Goal: Task Accomplishment & Management: Manage account settings

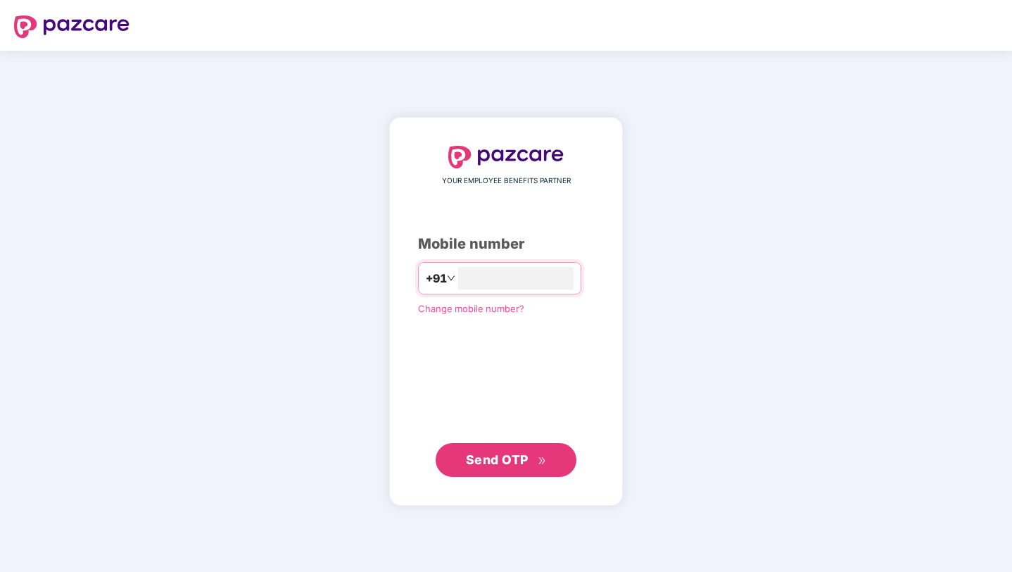
type input "**********"
click at [494, 451] on span "Send OTP" at bounding box center [506, 459] width 81 height 20
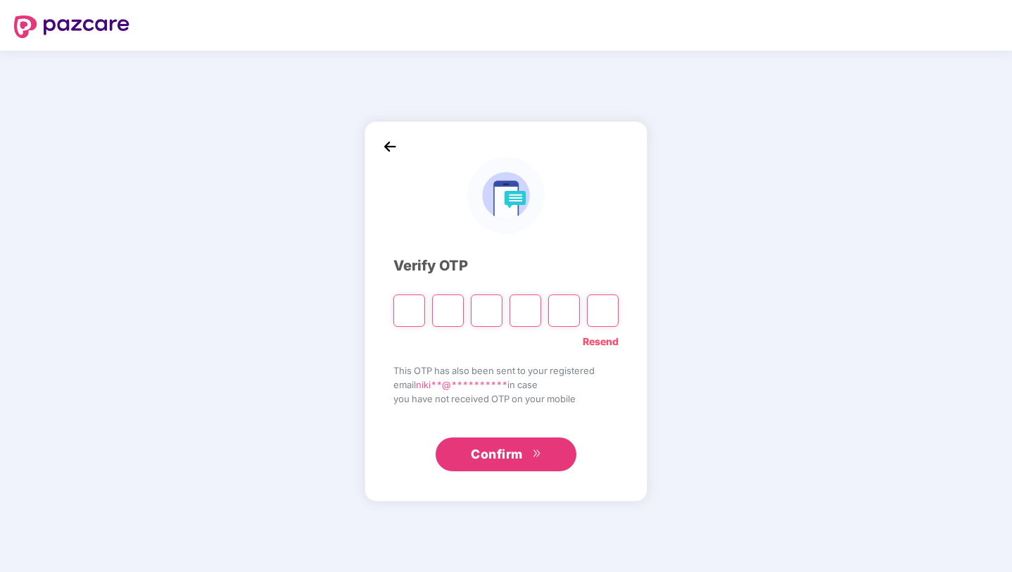
click at [612, 341] on link "Resend" at bounding box center [601, 341] width 36 height 15
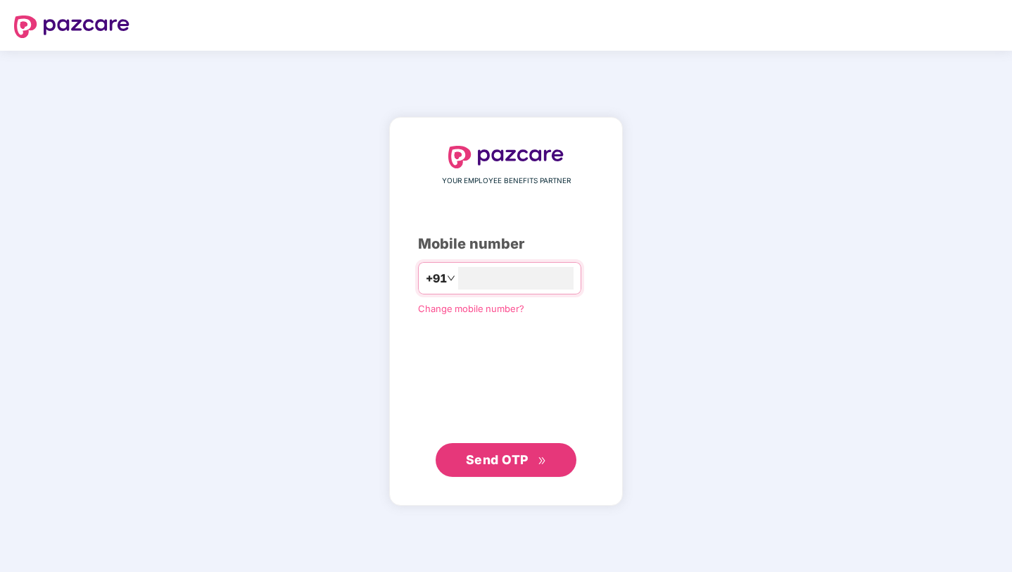
type input "**********"
click at [506, 471] on button "Send OTP" at bounding box center [506, 459] width 141 height 34
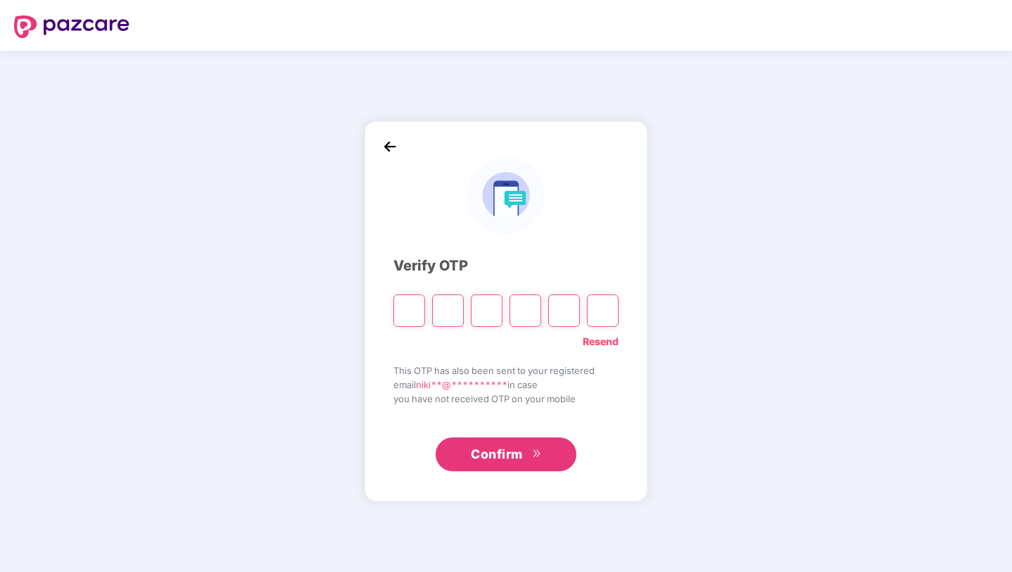
type input "*"
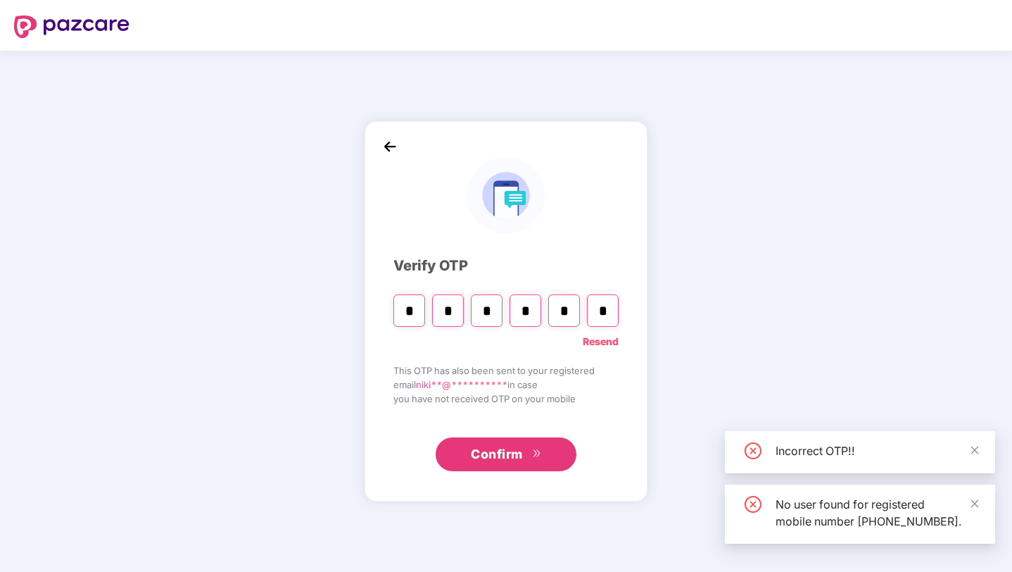
type input "*"
click at [499, 458] on span "Confirm" at bounding box center [497, 454] width 52 height 20
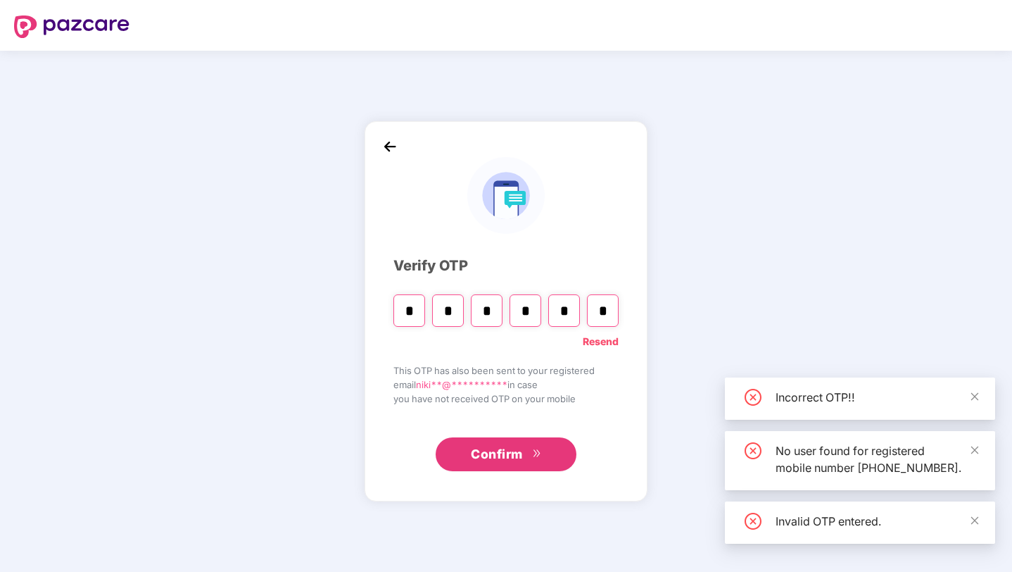
click at [499, 458] on span "Confirm" at bounding box center [497, 454] width 52 height 20
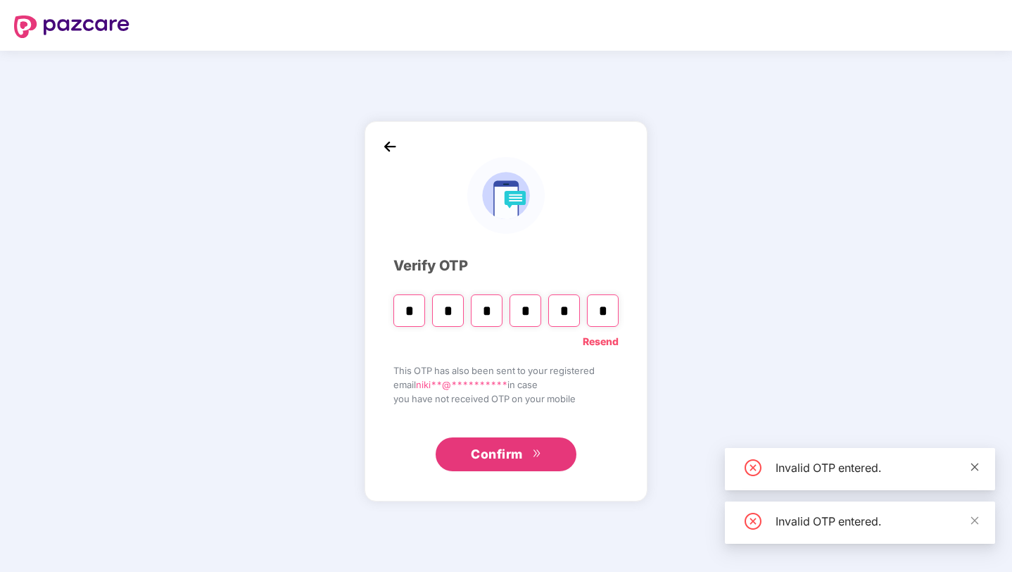
click at [978, 467] on icon "close" at bounding box center [975, 467] width 10 height 10
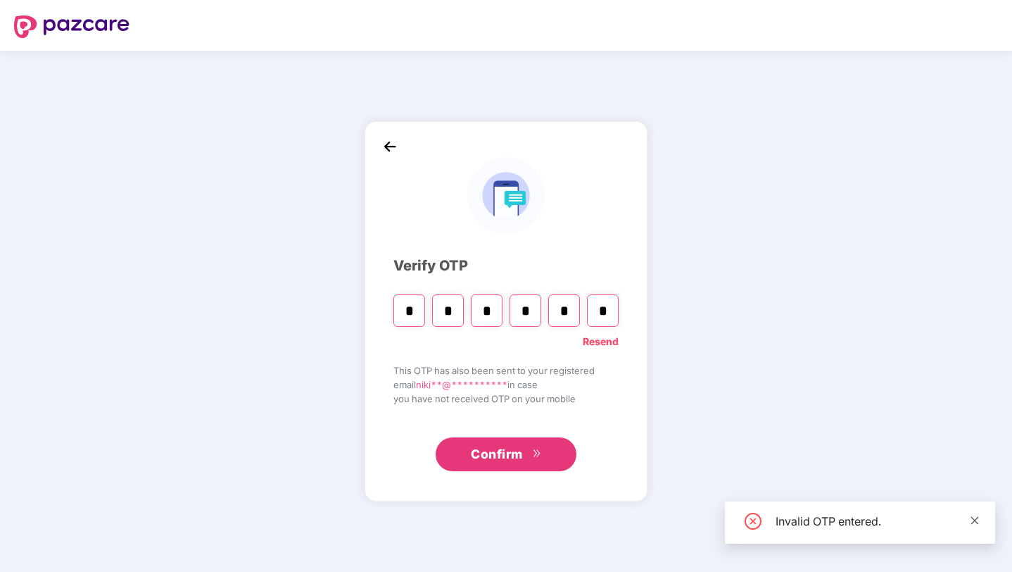
click at [976, 522] on icon "close" at bounding box center [975, 520] width 10 height 10
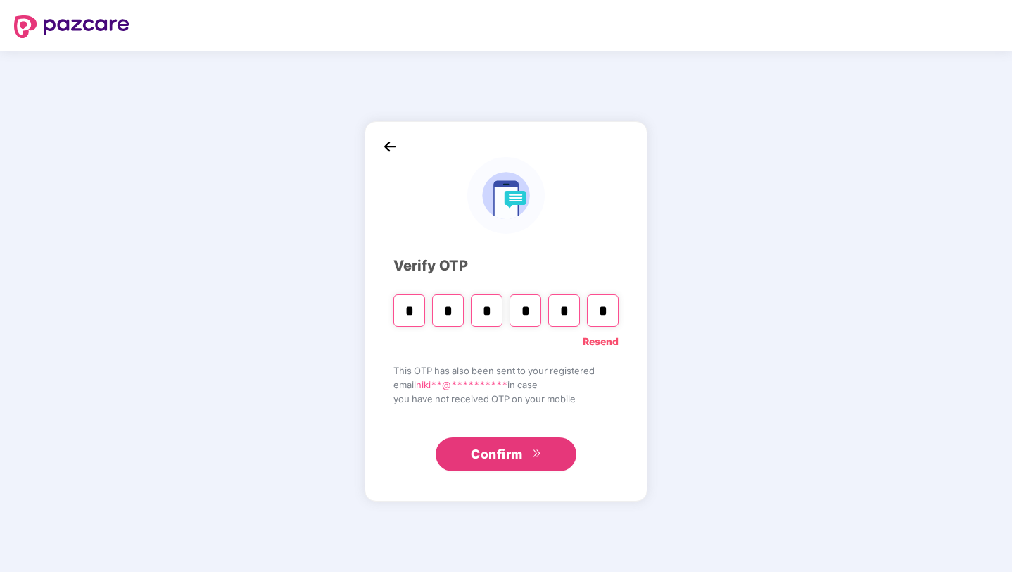
click at [604, 338] on link "Resend" at bounding box center [601, 341] width 36 height 15
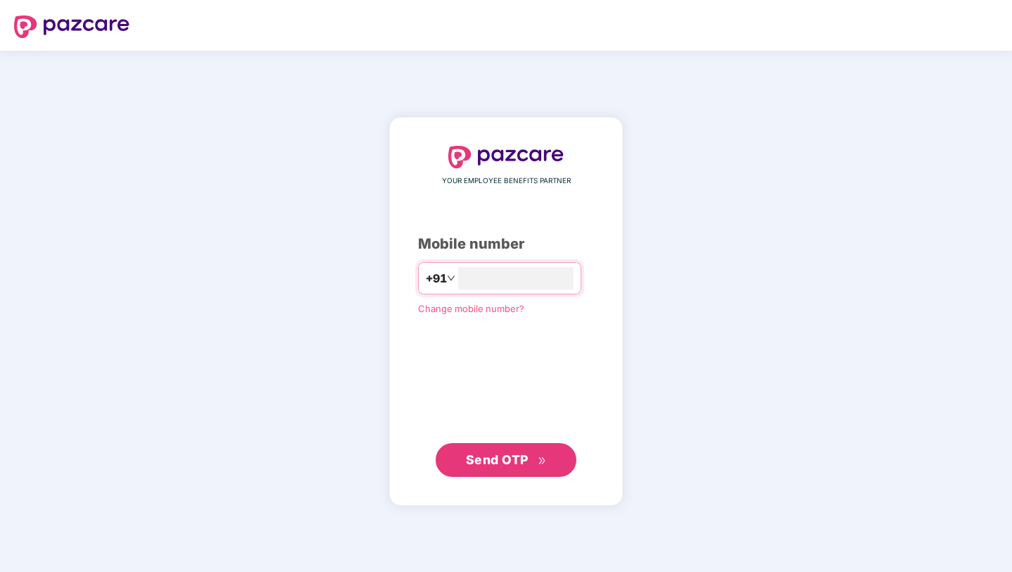
type input "**********"
click at [486, 464] on span "Send OTP" at bounding box center [497, 459] width 63 height 15
type input "**********"
click at [483, 466] on span "Send OTP" at bounding box center [506, 459] width 81 height 20
type input "**********"
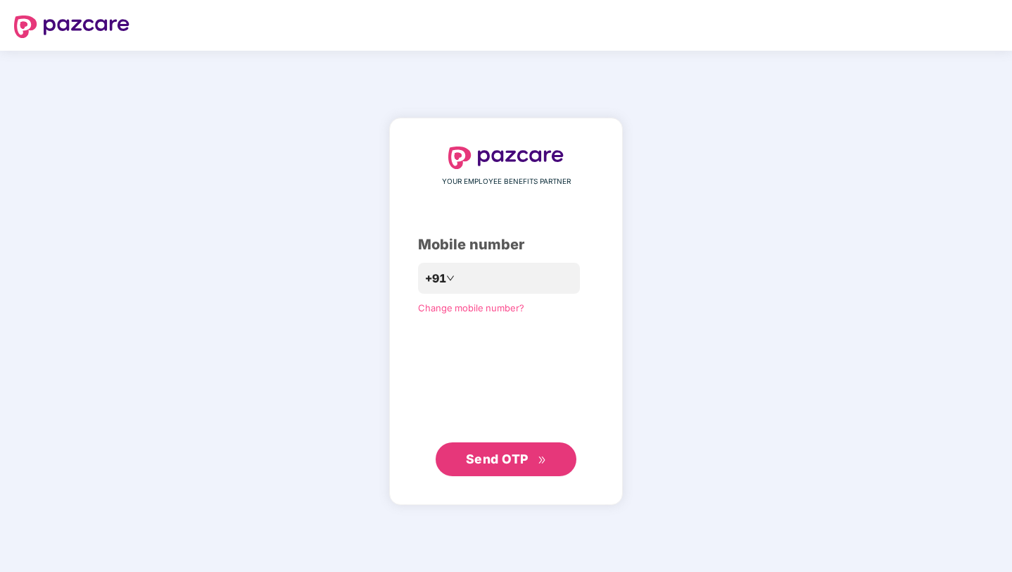
click at [488, 464] on span "Send OTP" at bounding box center [497, 458] width 63 height 15
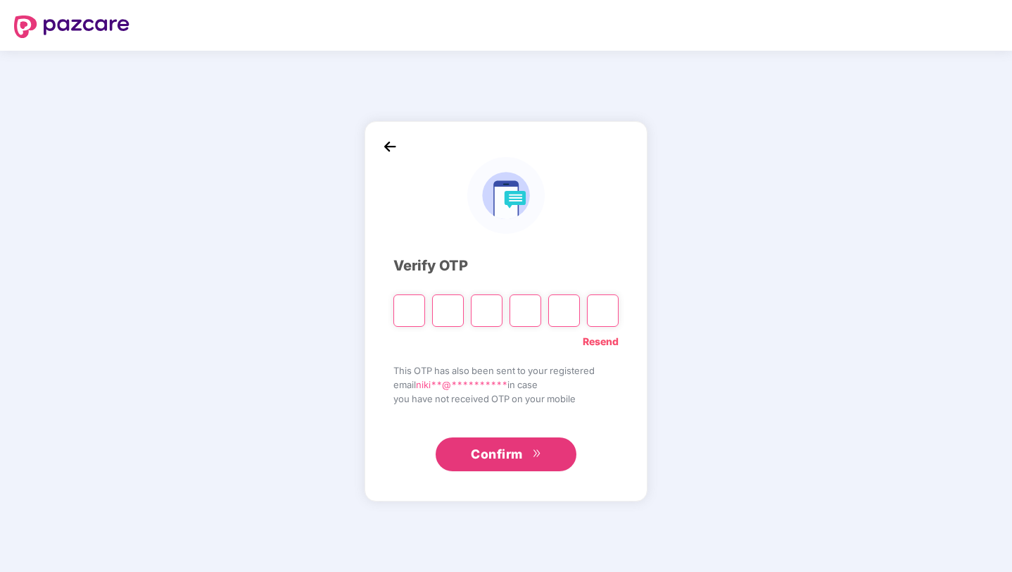
type input "*"
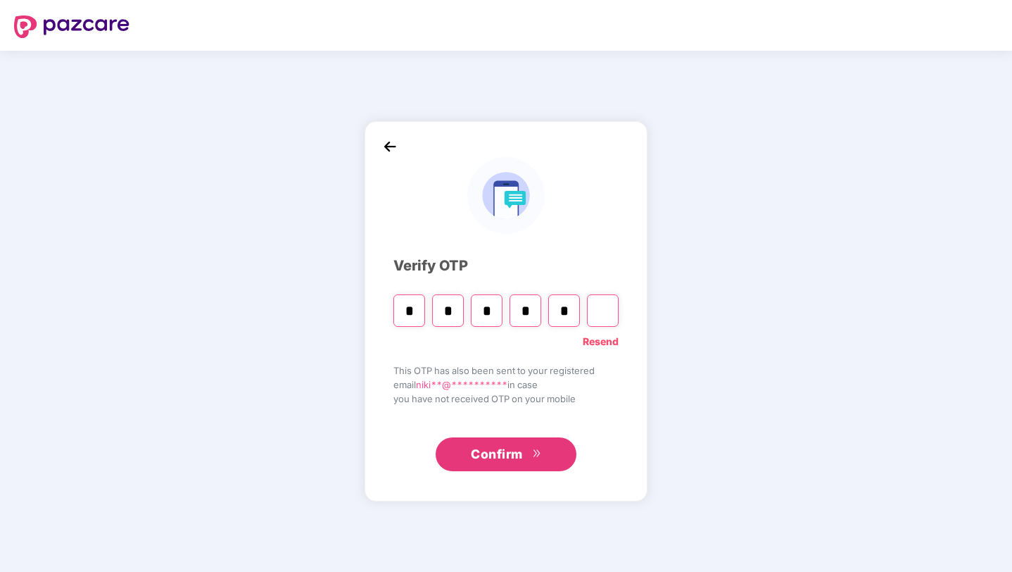
type input "*"
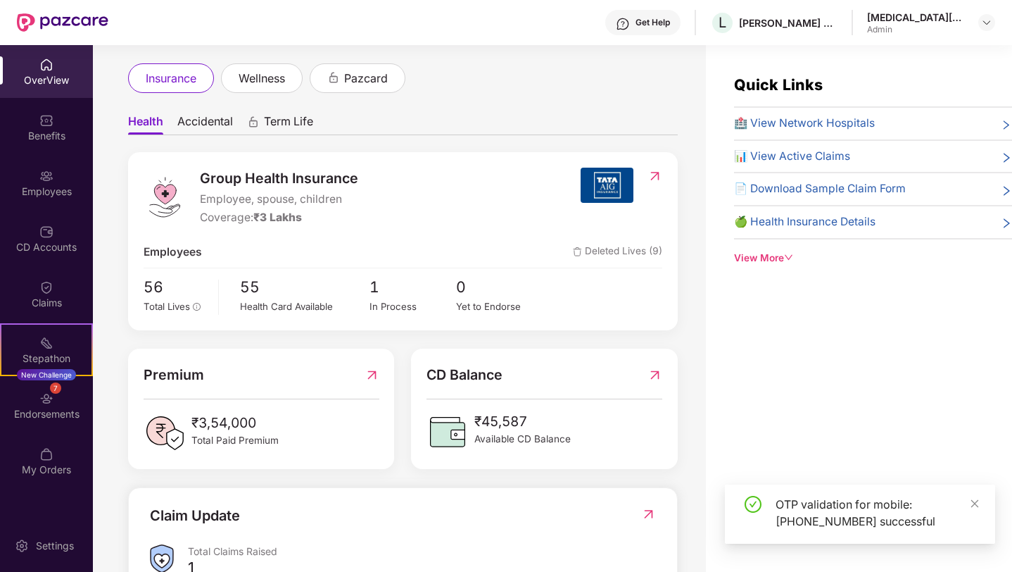
scroll to position [60, 0]
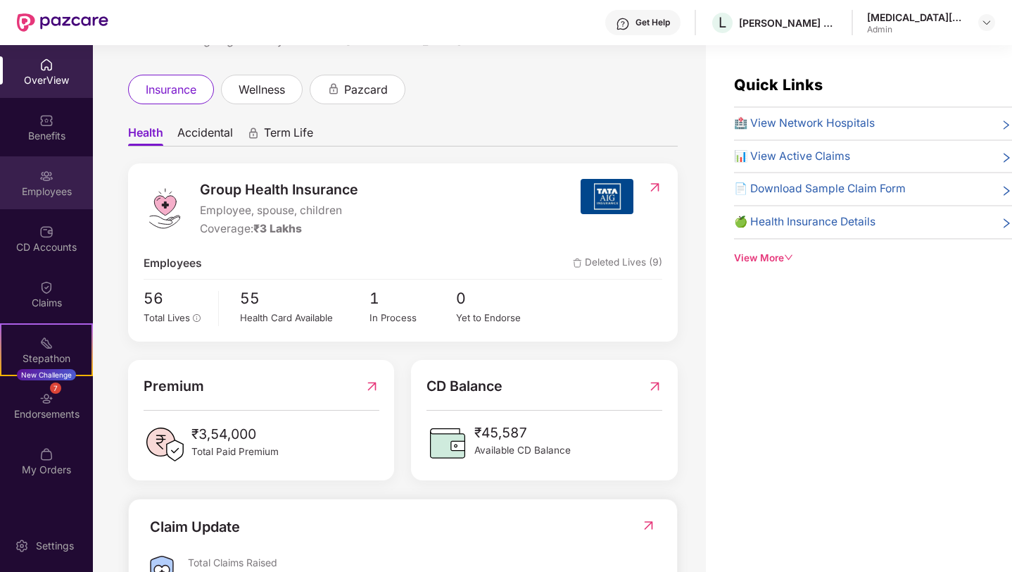
click at [61, 190] on div "Employees" at bounding box center [46, 191] width 93 height 14
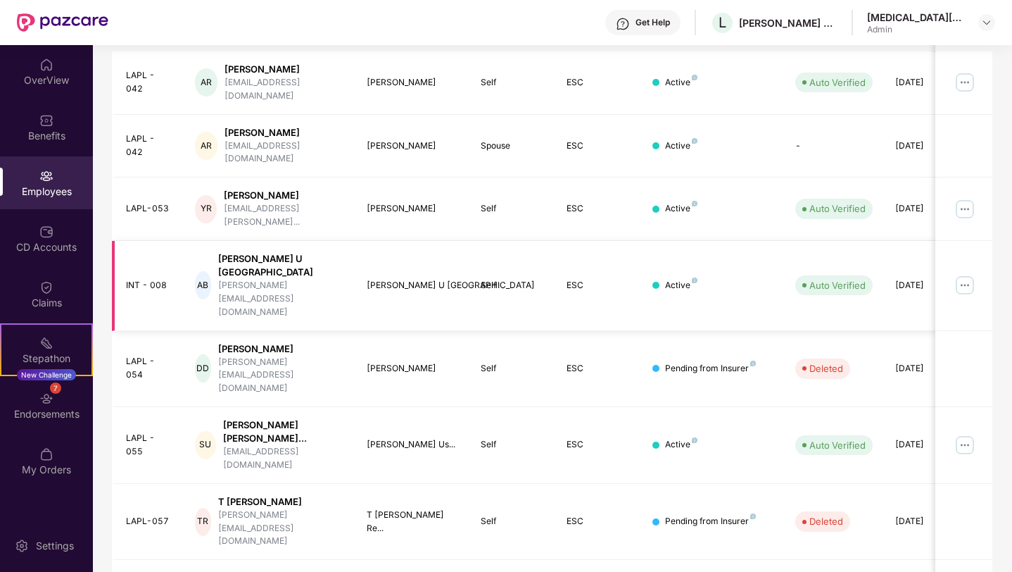
scroll to position [306, 0]
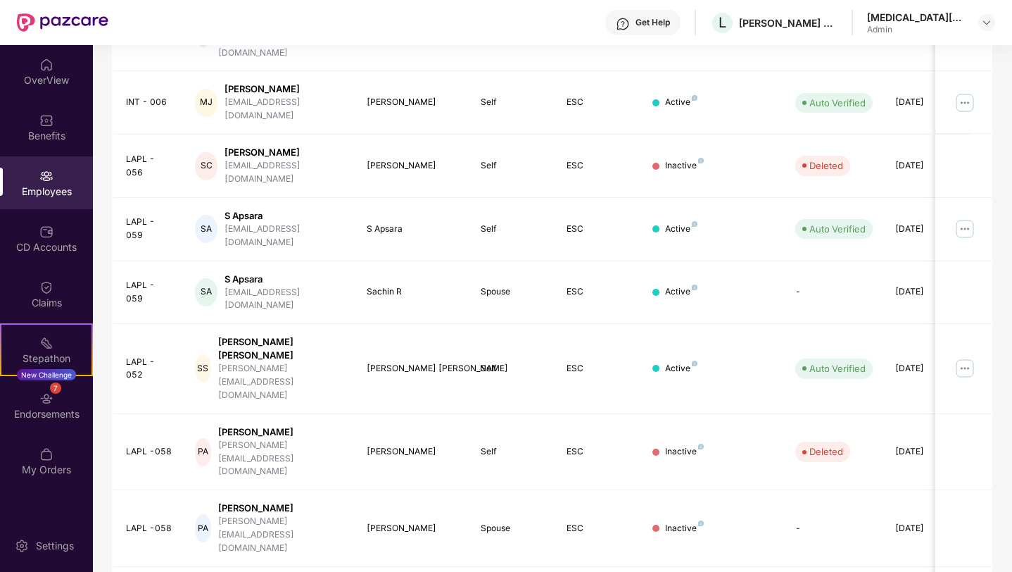
scroll to position [294, 0]
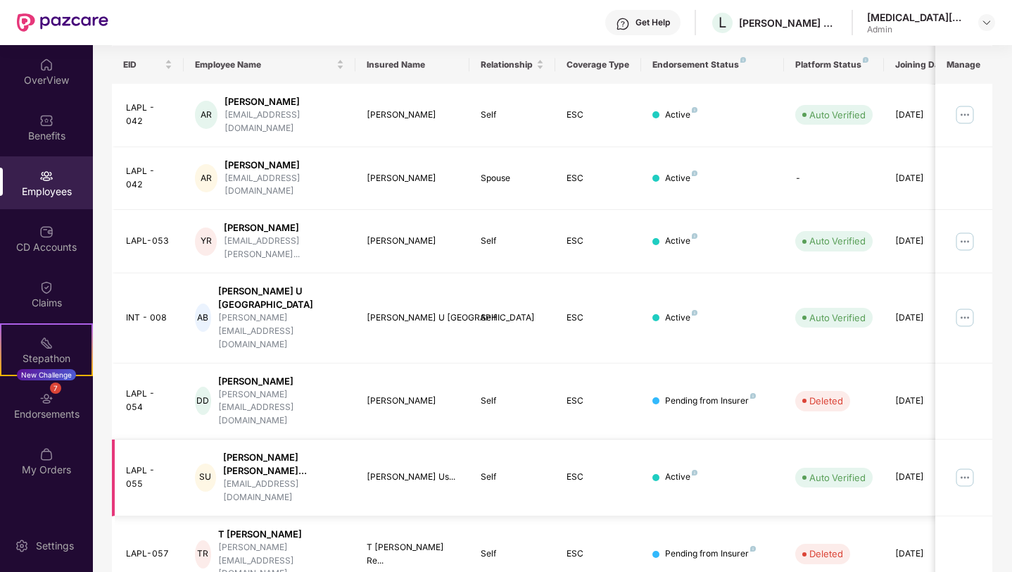
scroll to position [306, 0]
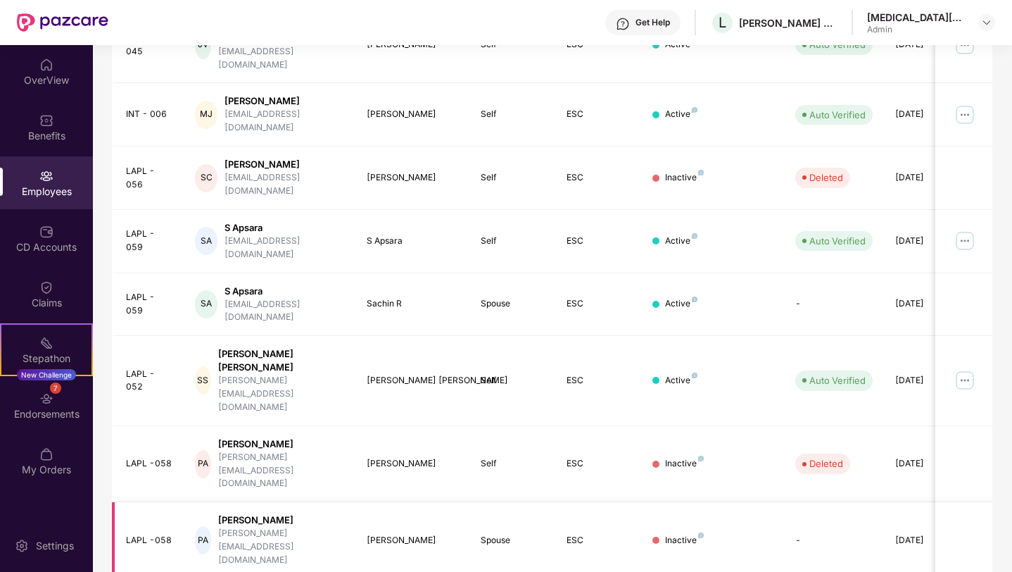
scroll to position [294, 0]
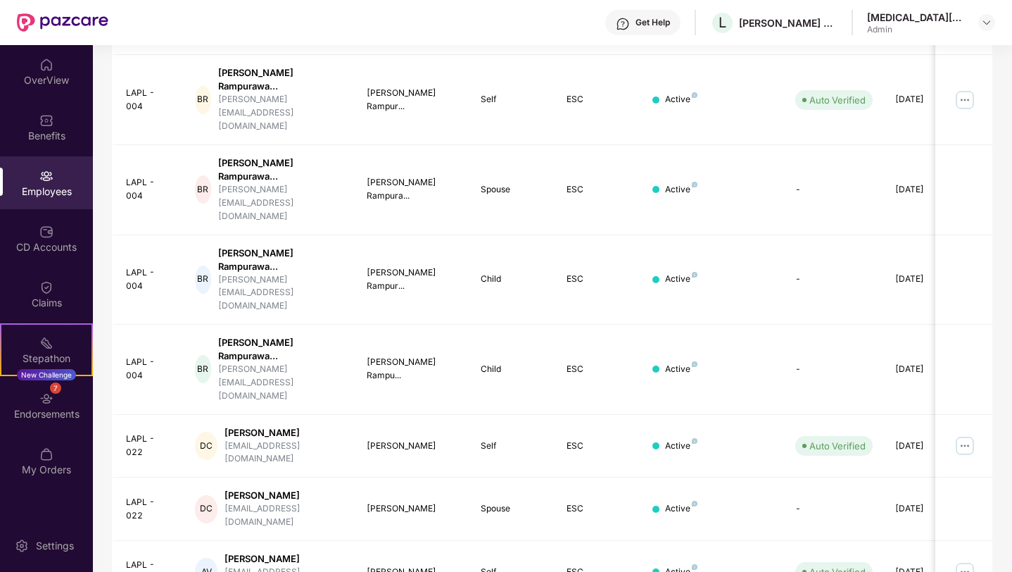
scroll to position [341, 0]
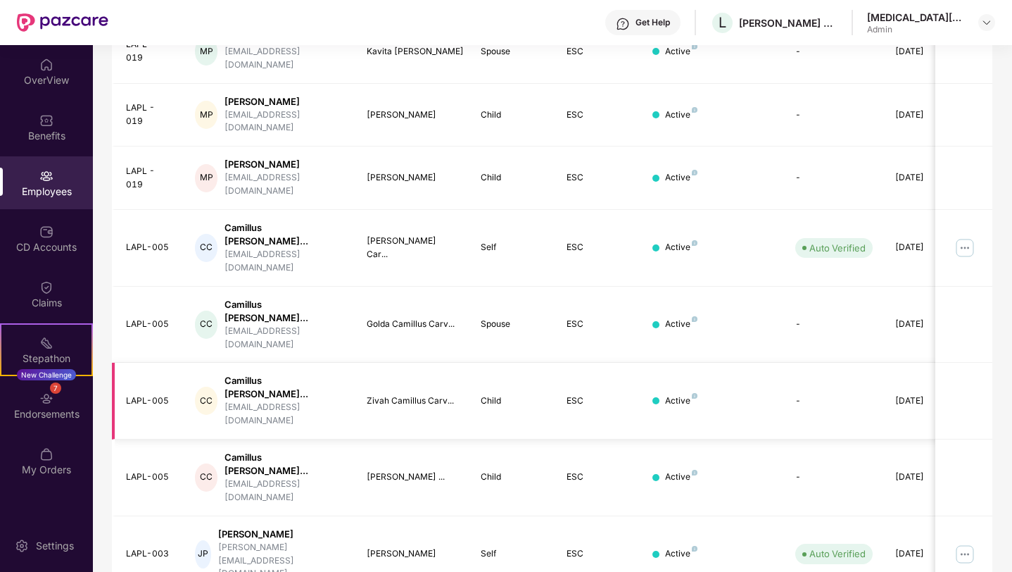
scroll to position [294, 0]
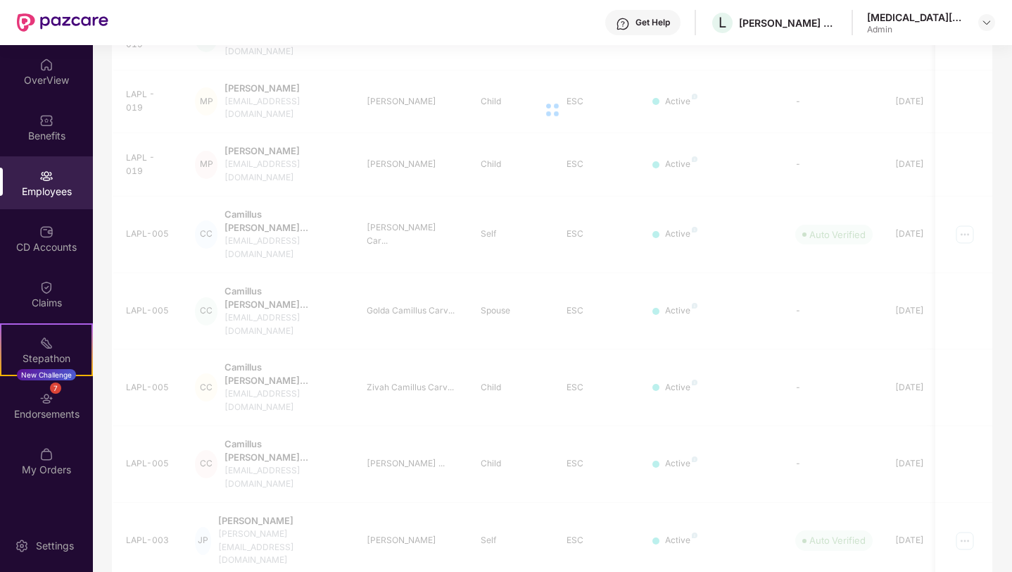
scroll to position [45, 0]
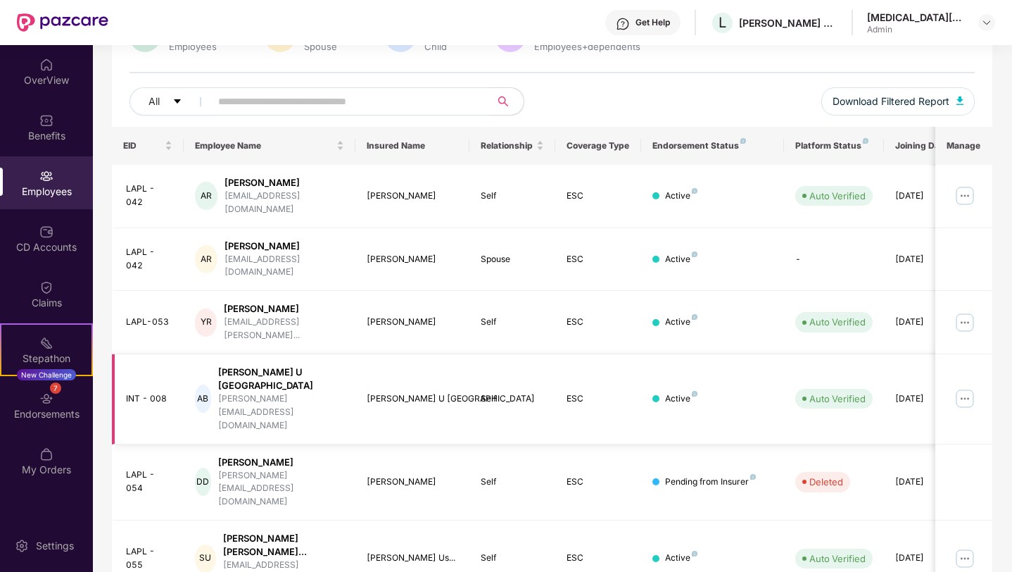
scroll to position [140, 0]
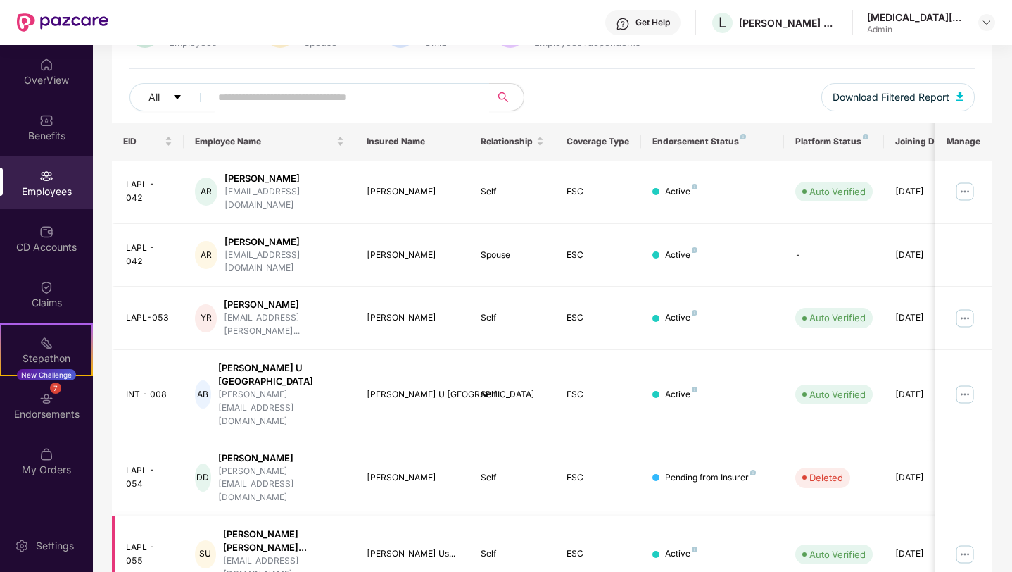
click at [965, 543] on img at bounding box center [965, 554] width 23 height 23
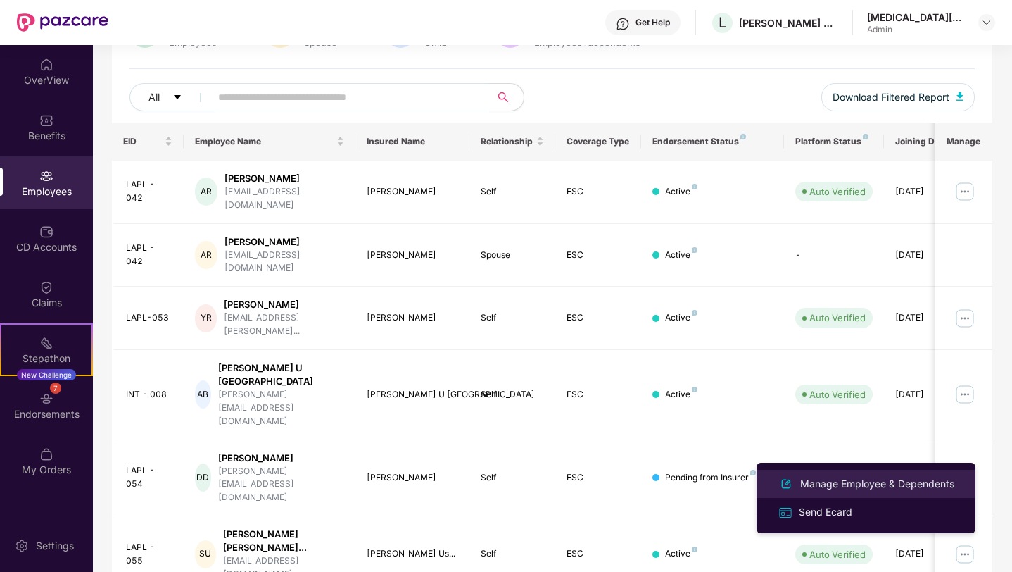
click at [857, 482] on div "Manage Employee & Dependents" at bounding box center [878, 483] width 160 height 15
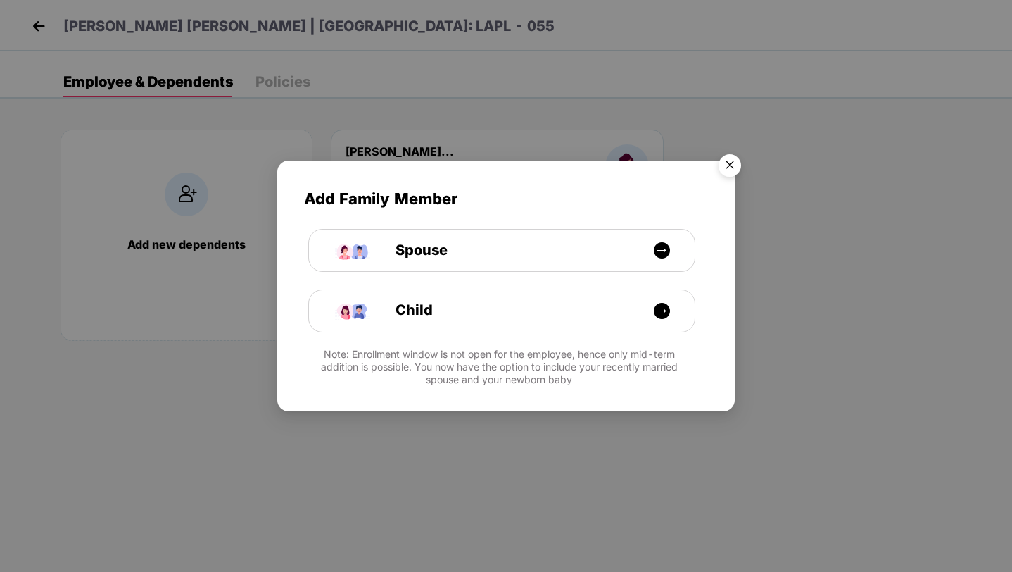
click at [732, 162] on img "Close" at bounding box center [729, 167] width 39 height 39
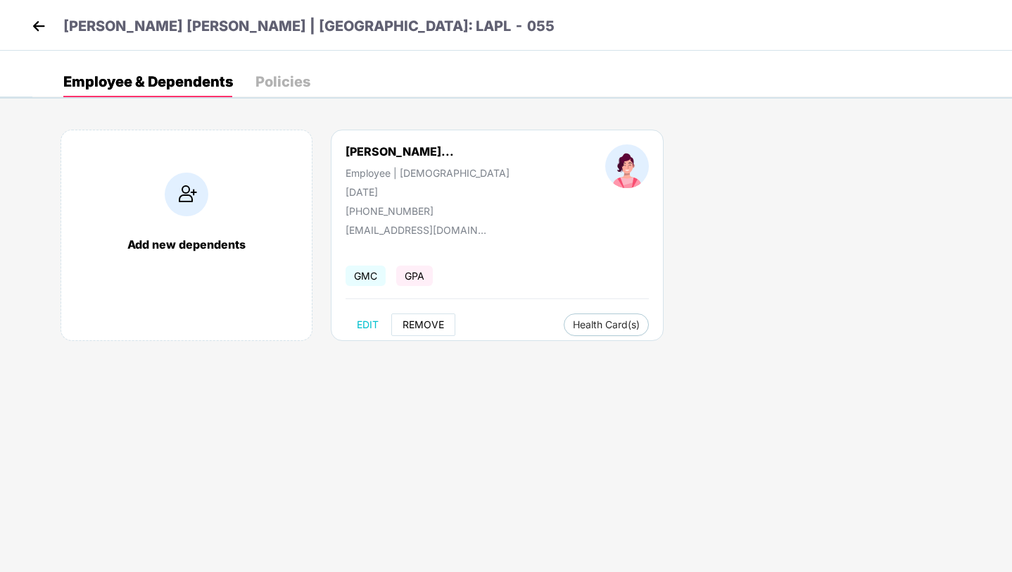
click at [429, 322] on span "REMOVE" at bounding box center [424, 324] width 42 height 11
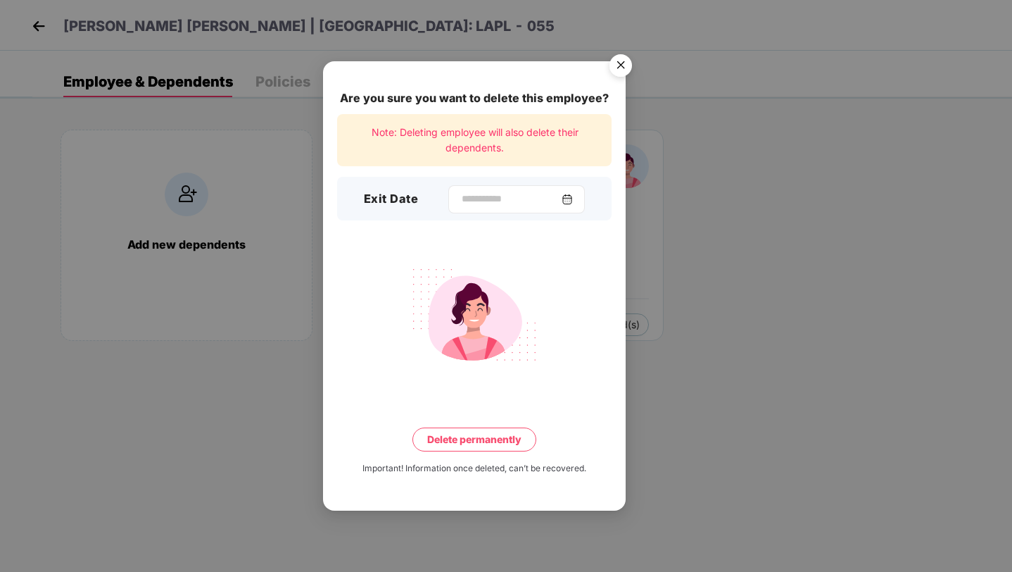
click at [572, 202] on img at bounding box center [567, 199] width 11 height 11
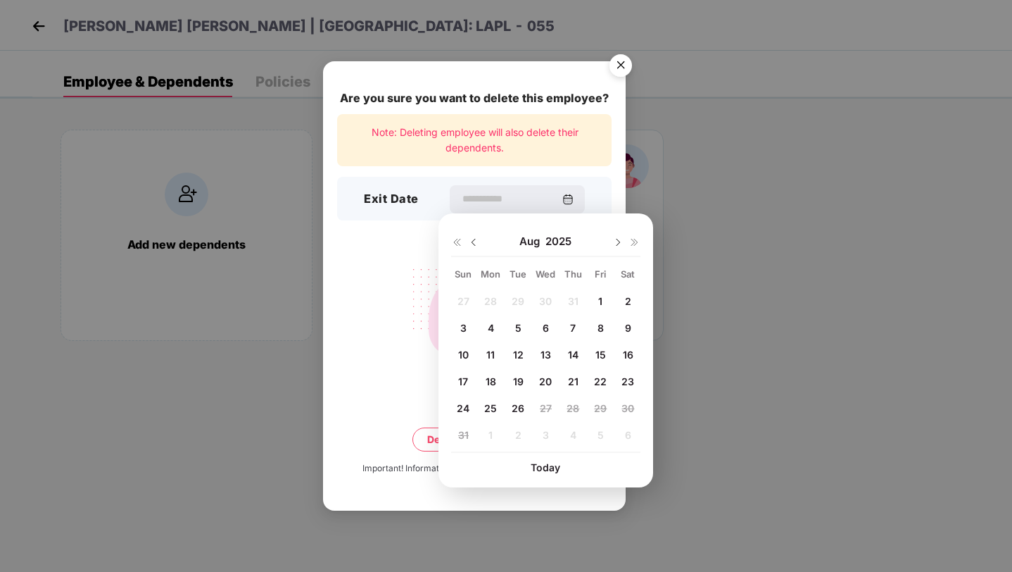
click at [472, 242] on img at bounding box center [473, 242] width 11 height 11
click at [489, 407] on span "28" at bounding box center [490, 408] width 13 height 12
type input "**********"
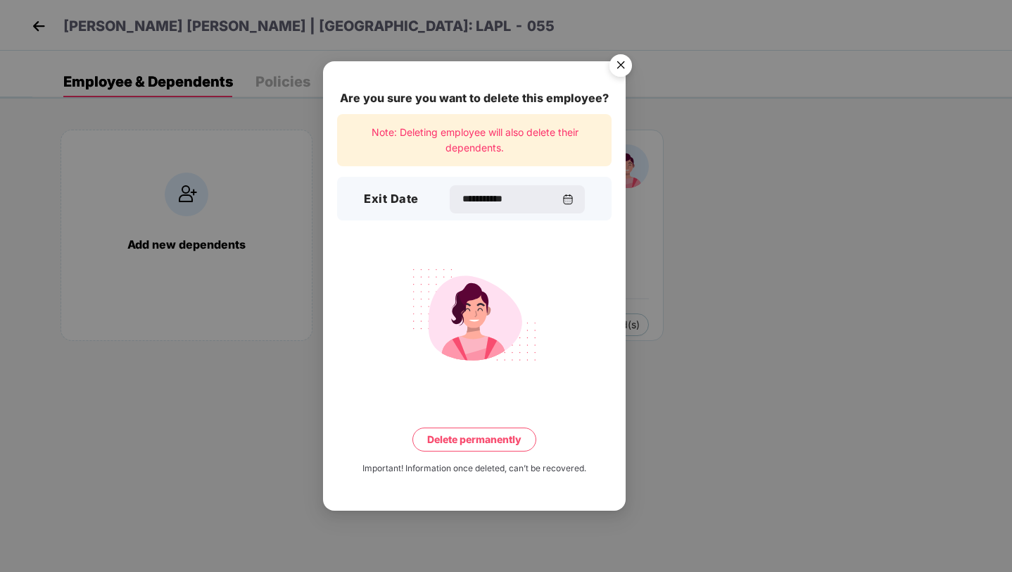
click at [481, 444] on button "Delete permanently" at bounding box center [475, 439] width 124 height 24
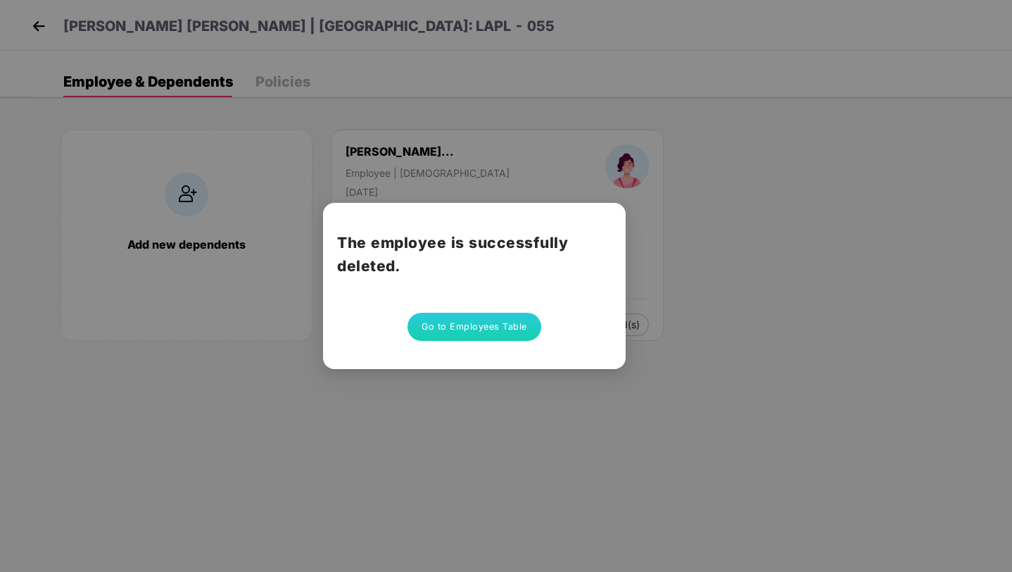
click at [496, 323] on button "Go to Employees Table" at bounding box center [475, 327] width 134 height 28
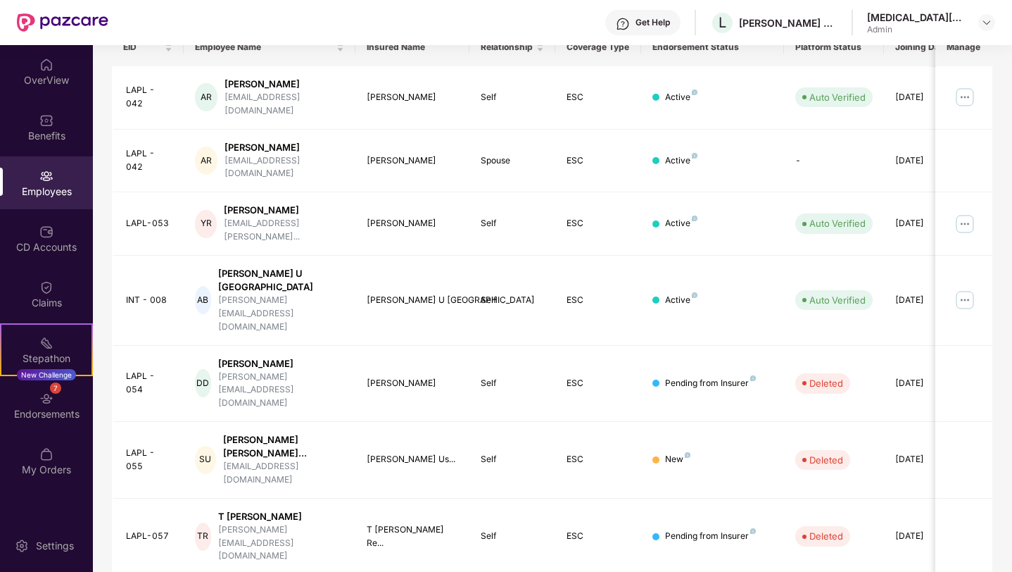
scroll to position [306, 0]
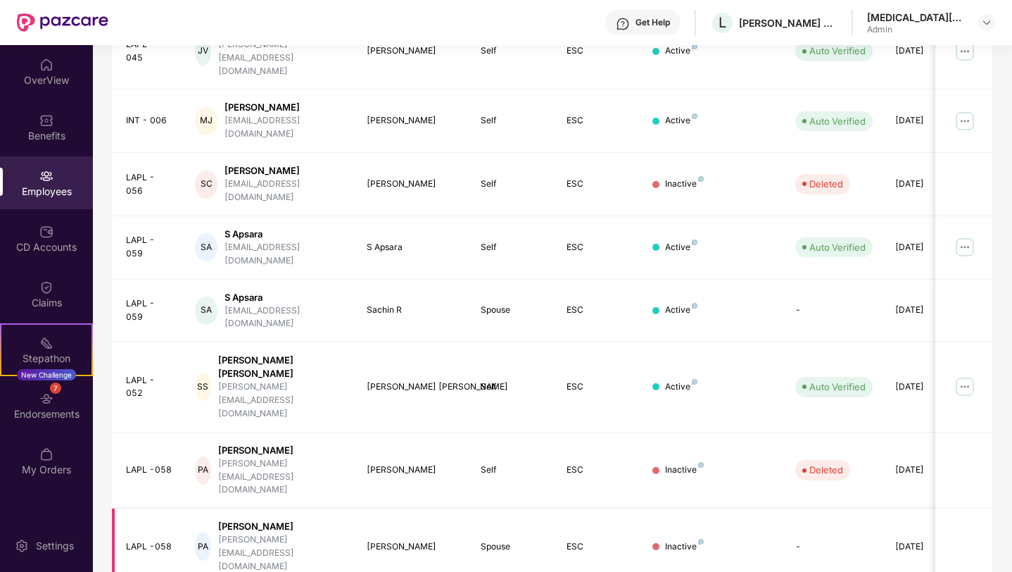
scroll to position [294, 0]
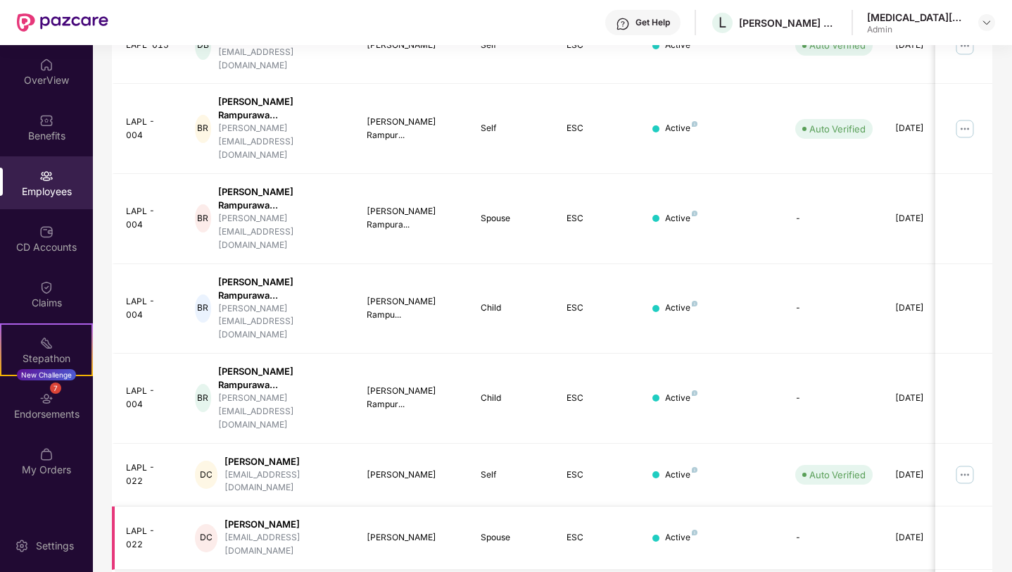
scroll to position [341, 0]
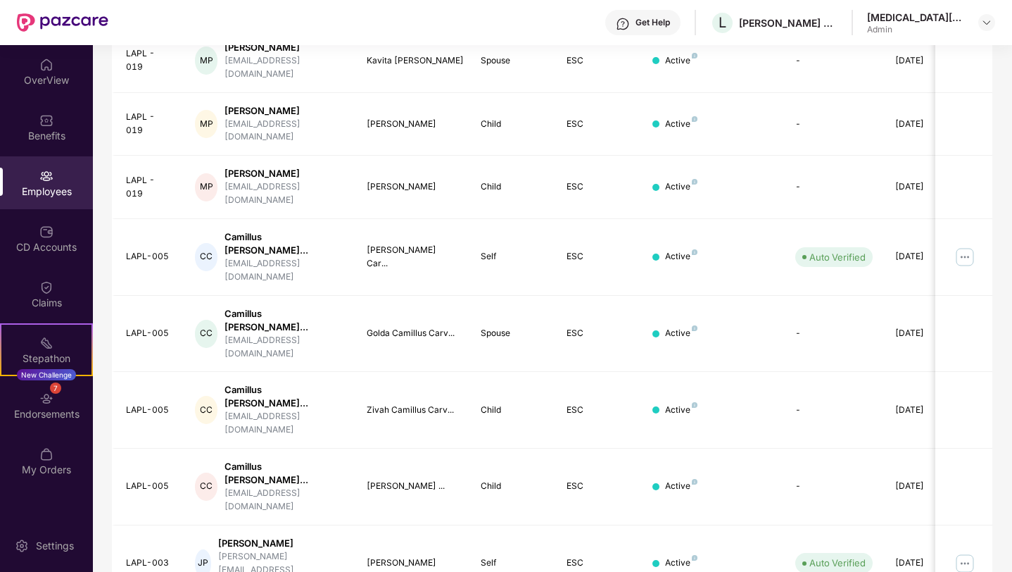
scroll to position [294, 0]
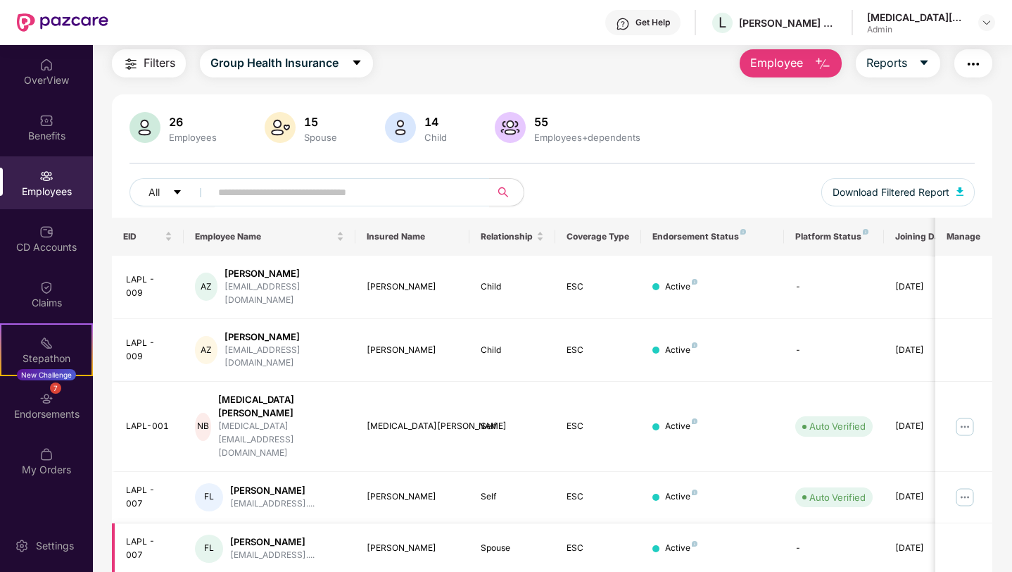
scroll to position [0, 0]
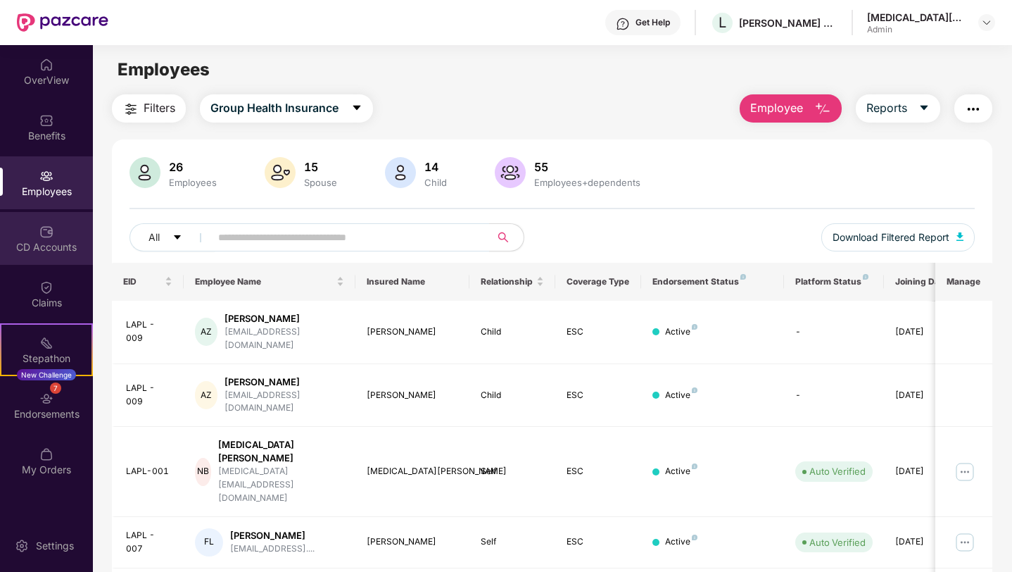
click at [37, 242] on div "CD Accounts" at bounding box center [46, 247] width 93 height 14
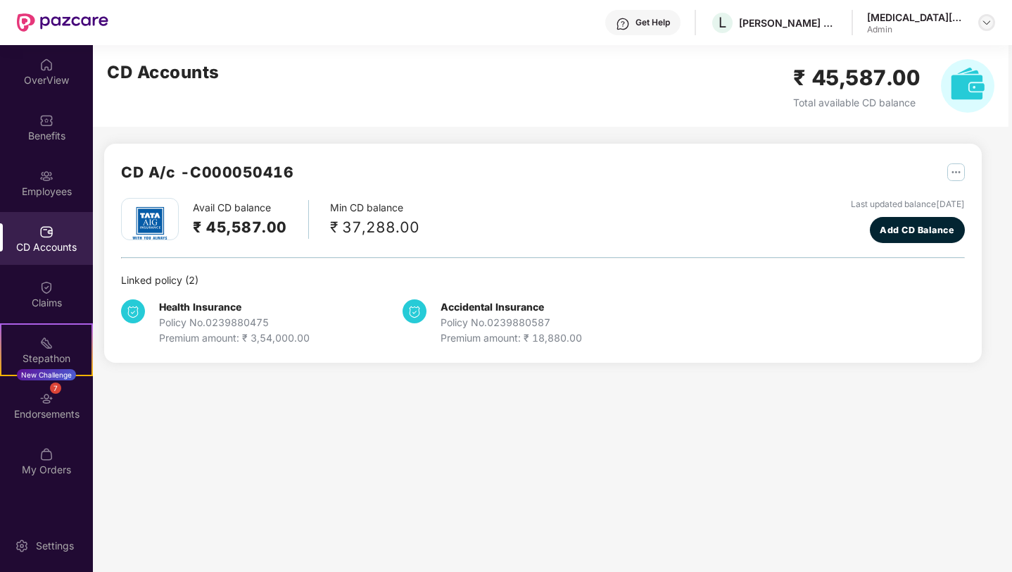
click at [988, 23] on img at bounding box center [986, 22] width 11 height 11
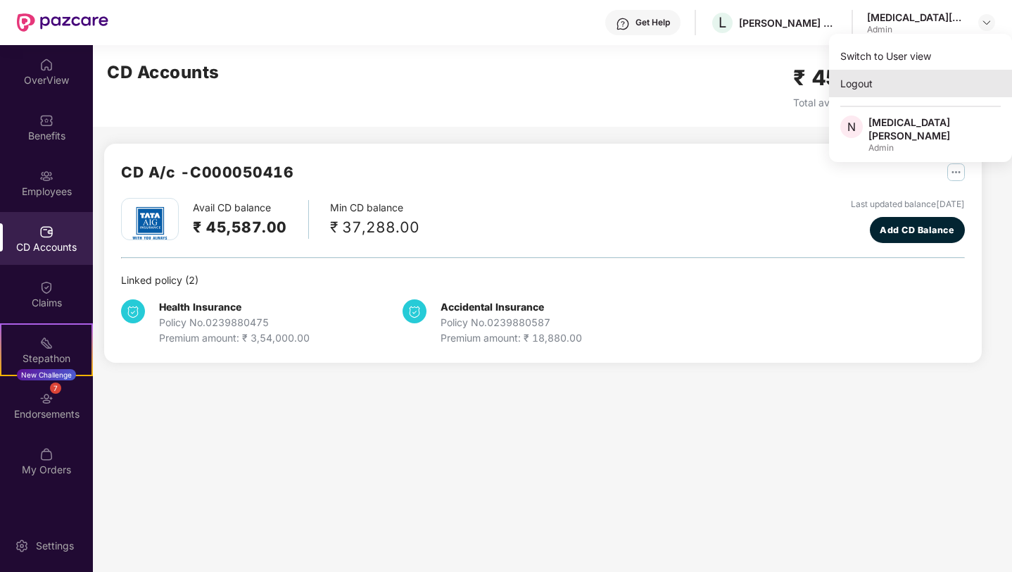
click at [854, 90] on div "Logout" at bounding box center [920, 83] width 183 height 27
